Goal: Find specific page/section: Find specific page/section

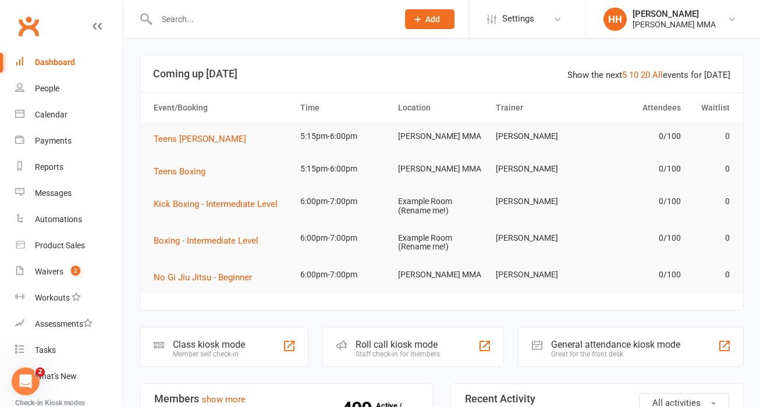
click at [183, 20] on input "text" at bounding box center [271, 19] width 237 height 16
type input "hybrid"
click at [157, 29] on div "hybrid Loading..." at bounding box center [265, 19] width 250 height 38
click at [173, 10] on div "hybrid [PERSON_NAME] [EMAIL_ADDRESS][DOMAIN_NAME] Actions" at bounding box center [265, 19] width 250 height 38
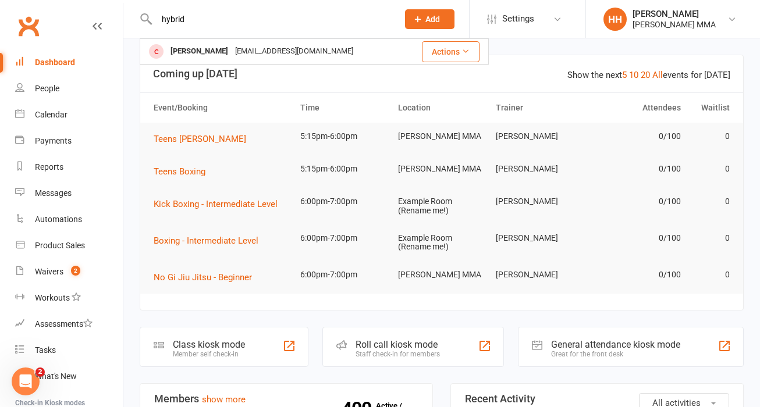
click at [173, 10] on div "hybrid [PERSON_NAME] [EMAIL_ADDRESS][DOMAIN_NAME] Actions" at bounding box center [265, 19] width 250 height 38
click at [177, 20] on input "hybrid" at bounding box center [271, 19] width 237 height 16
